Goal: Information Seeking & Learning: Learn about a topic

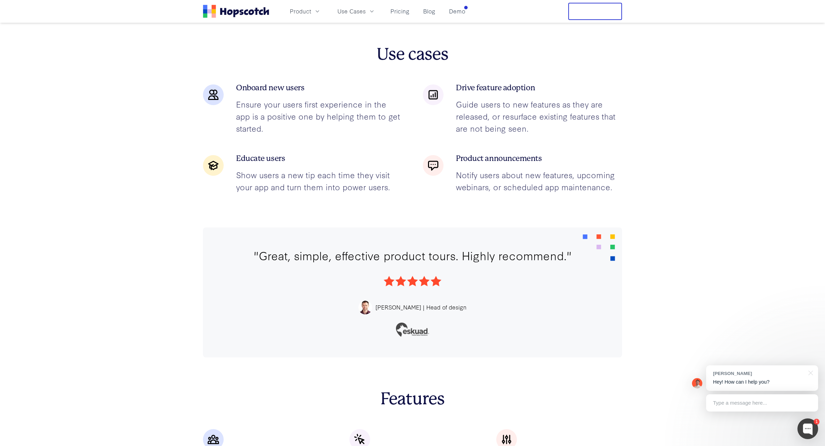
scroll to position [1174, 0]
click at [317, 14] on icon "button" at bounding box center [317, 11] width 7 height 7
click at [416, 14] on div "Product Product Overview Product Tours and Guides Modals and Announcements Tool…" at bounding box center [377, 11] width 182 height 11
click at [428, 13] on link "Blog" at bounding box center [430, 11] width 18 height 11
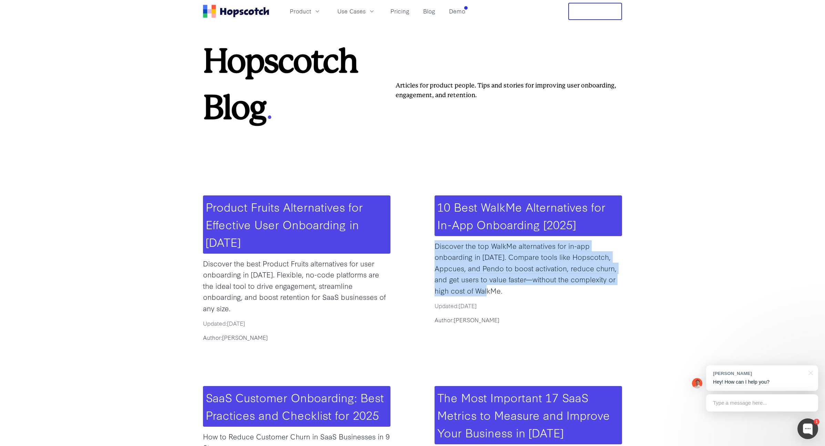
drag, startPoint x: 435, startPoint y: 245, endPoint x: 495, endPoint y: 294, distance: 77.7
click at [495, 294] on p "Discover the top WalkMe alternatives for in-app onboarding in [DATE]. Compare t…" at bounding box center [529, 268] width 188 height 56
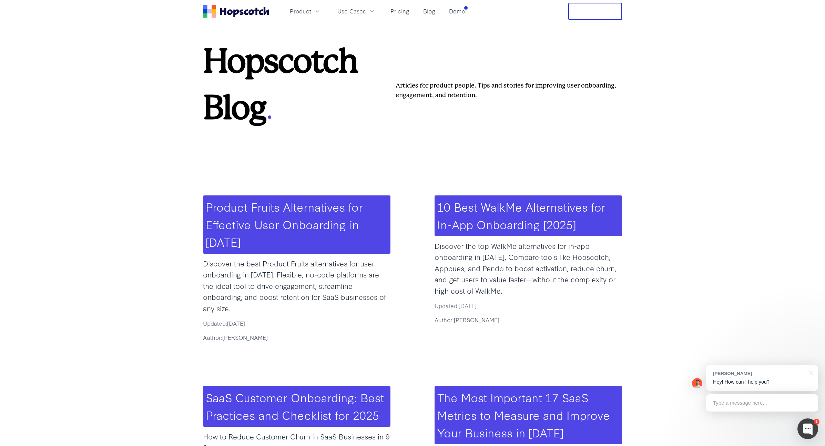
click at [502, 292] on p "Discover the top WalkMe alternatives for in-app onboarding in [DATE]. Compare t…" at bounding box center [529, 268] width 188 height 56
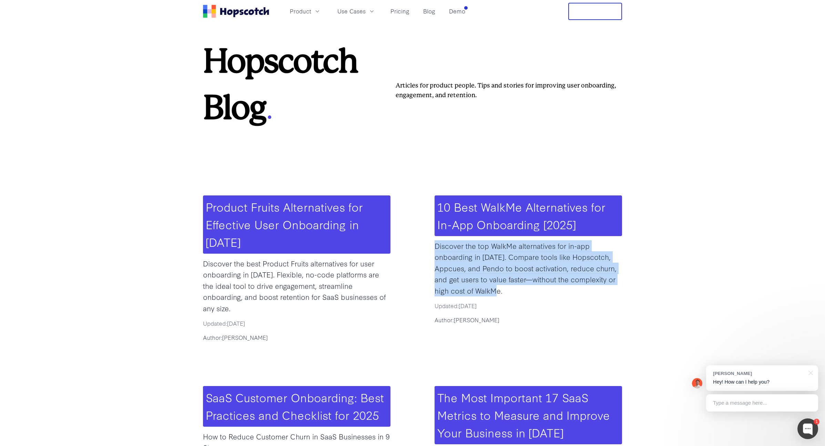
drag, startPoint x: 503, startPoint y: 292, endPoint x: 435, endPoint y: 248, distance: 80.7
click at [435, 248] on p "Discover the top WalkMe alternatives for in-app onboarding in [DATE]. Compare t…" at bounding box center [529, 268] width 188 height 56
drag, startPoint x: 437, startPoint y: 245, endPoint x: 506, endPoint y: 293, distance: 84.3
click at [506, 293] on p "Discover the top WalkMe alternatives for in-app onboarding in [DATE]. Compare t…" at bounding box center [529, 268] width 188 height 56
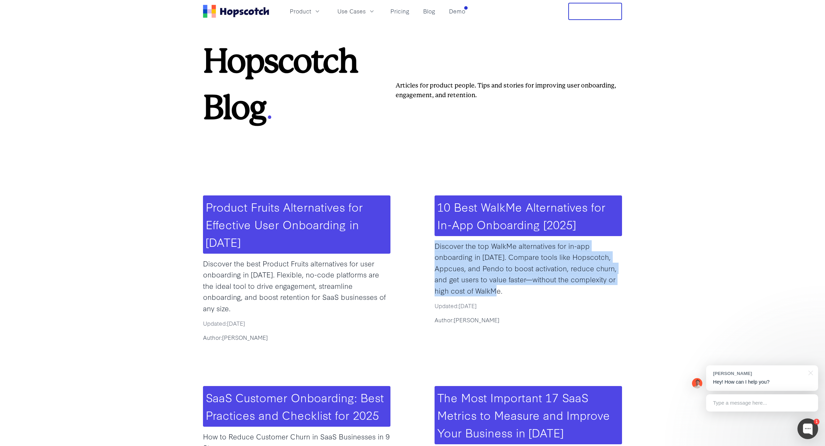
click at [506, 293] on p "Discover the top WalkMe alternatives for in-app onboarding in [DATE]. Compare t…" at bounding box center [529, 268] width 188 height 56
drag, startPoint x: 500, startPoint y: 293, endPoint x: 453, endPoint y: 270, distance: 52.0
click at [453, 270] on p "Discover the top WalkMe alternatives for in-app onboarding in [DATE]. Compare t…" at bounding box center [529, 268] width 188 height 56
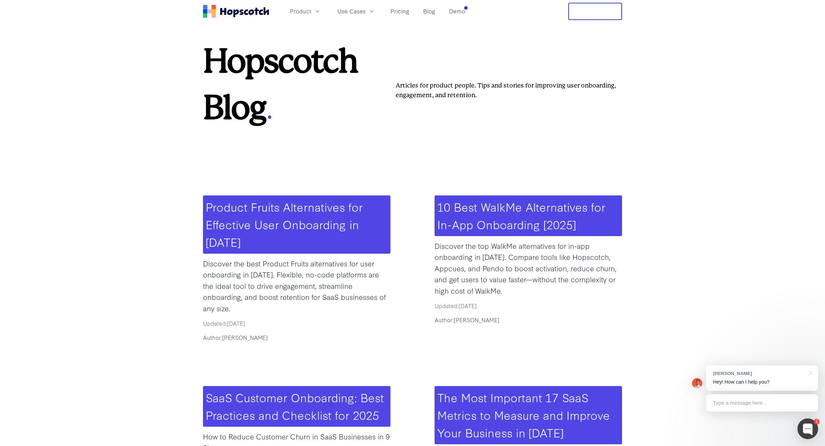
click at [514, 292] on p "Discover the top WalkMe alternatives for in-app onboarding in [DATE]. Compare t…" at bounding box center [529, 268] width 188 height 56
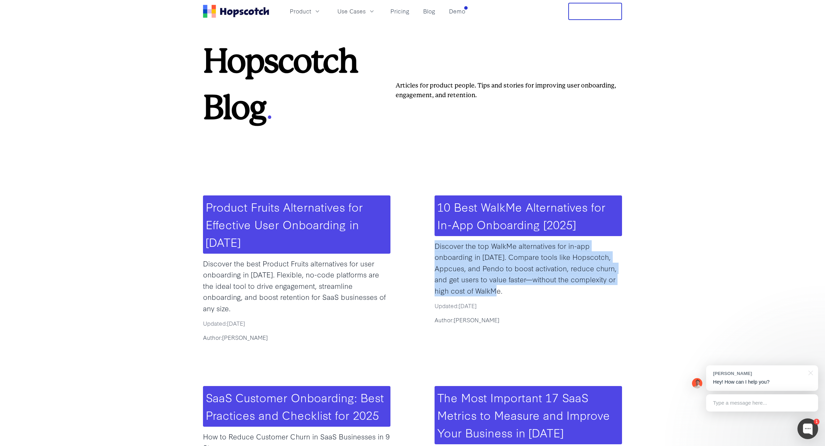
drag, startPoint x: 507, startPoint y: 292, endPoint x: 433, endPoint y: 244, distance: 88.6
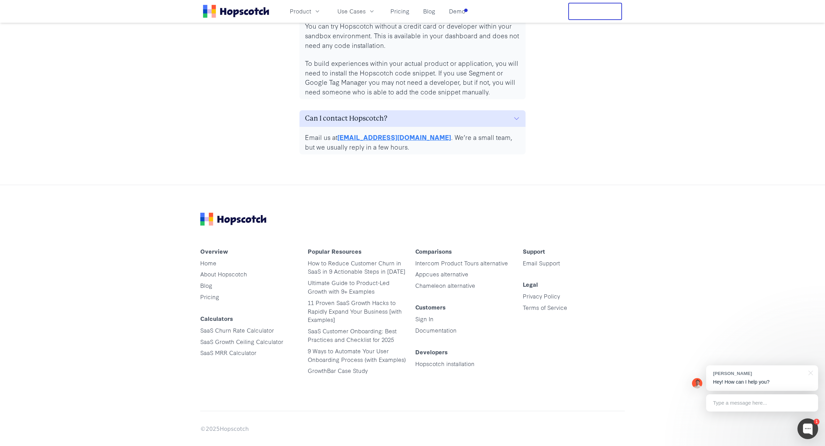
scroll to position [3481, 0]
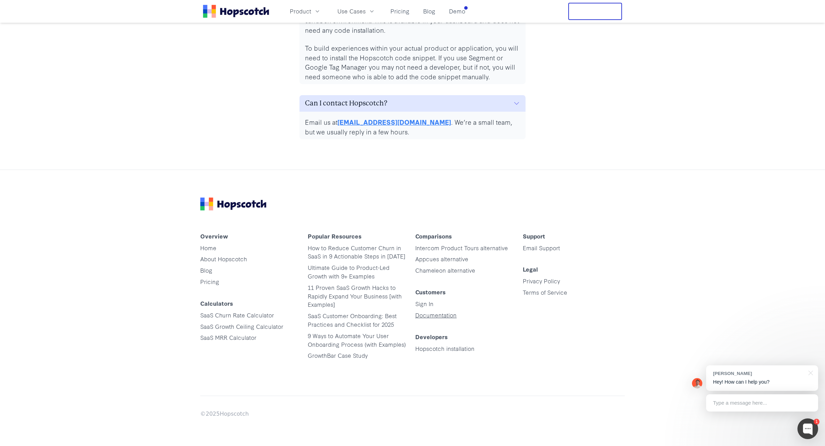
click at [439, 315] on link "Documentation" at bounding box center [435, 315] width 41 height 8
click at [464, 348] on link "Hopscotch installation" at bounding box center [444, 348] width 59 height 8
